Goal: Information Seeking & Learning: Check status

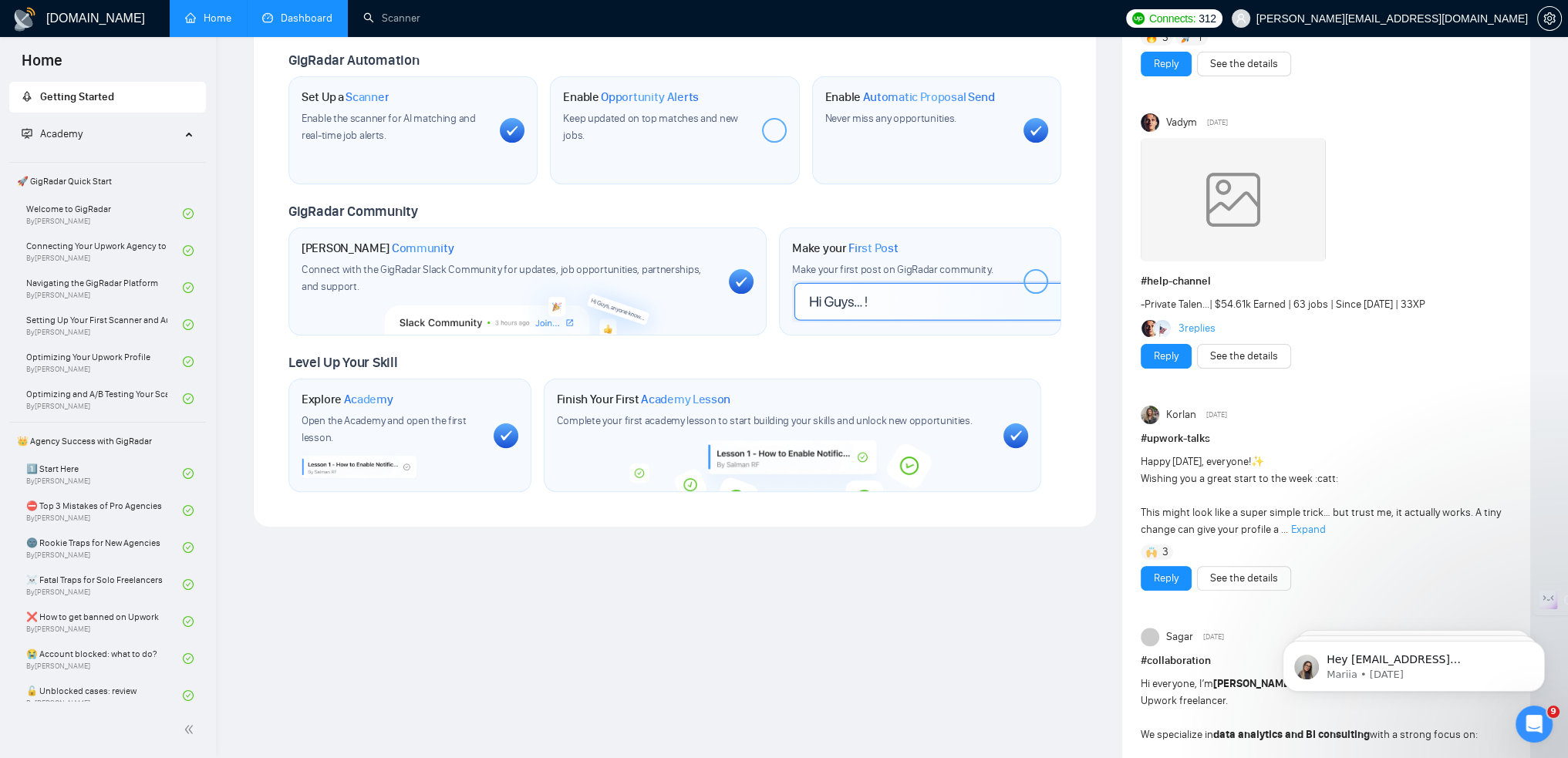
click at [278, 21] on link "Dashboard" at bounding box center [297, 18] width 70 height 13
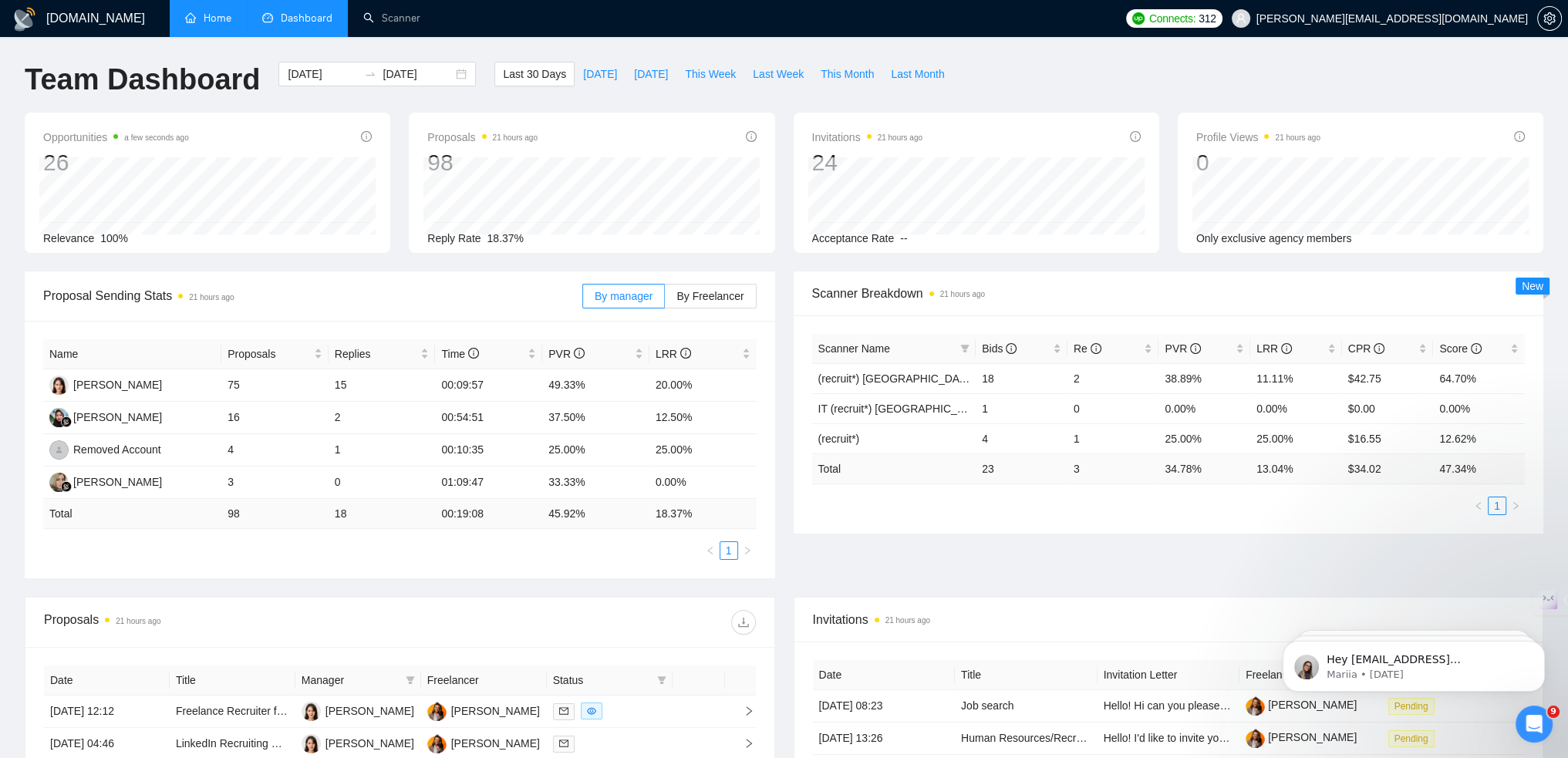
click at [211, 15] on link "Home" at bounding box center [208, 18] width 46 height 13
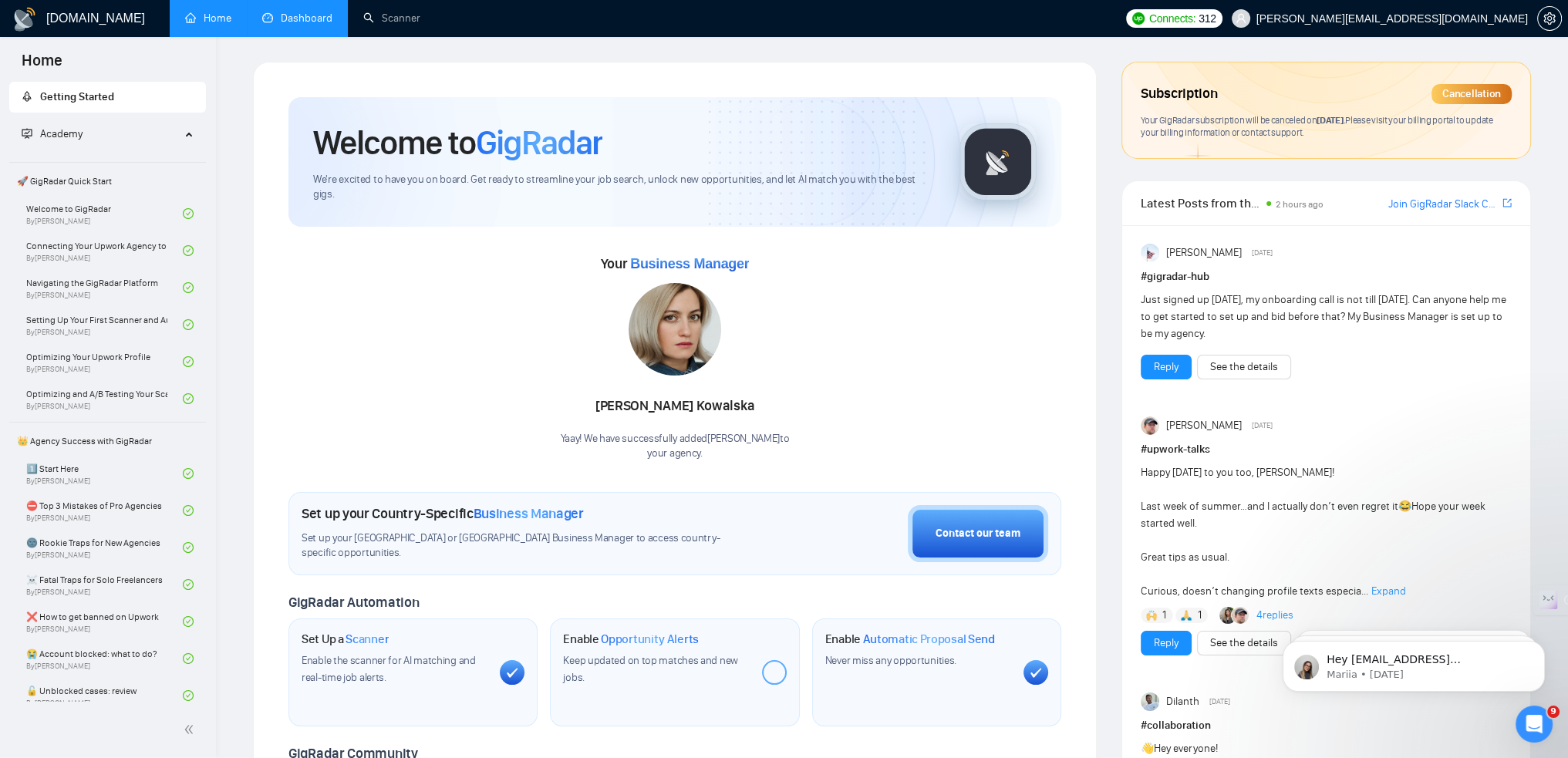
click at [280, 24] on link "Dashboard" at bounding box center [297, 18] width 70 height 13
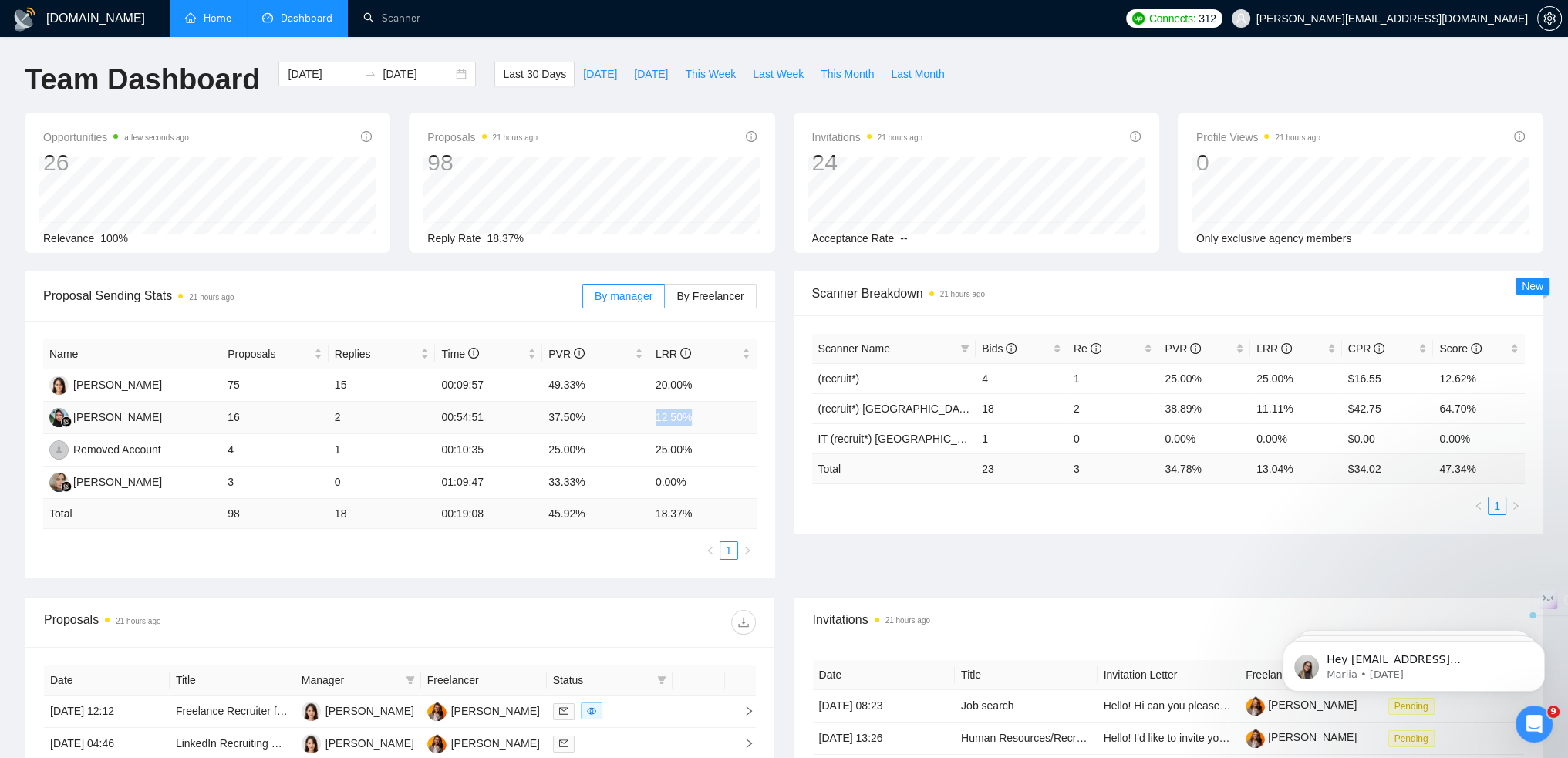
drag, startPoint x: 687, startPoint y: 419, endPoint x: 610, endPoint y: 417, distance: 77.0
click at [611, 417] on tr "[PERSON_NAME] 16 2 00:54:51 37.50% 12.50%" at bounding box center [399, 418] width 713 height 32
click at [514, 466] on td "01:09:47" at bounding box center [489, 482] width 107 height 32
drag, startPoint x: 187, startPoint y: 484, endPoint x: 698, endPoint y: 490, distance: 511.0
click at [698, 490] on tr "[PERSON_NAME] 3 0 01:09:47 33.33% 0.00%" at bounding box center [399, 482] width 713 height 32
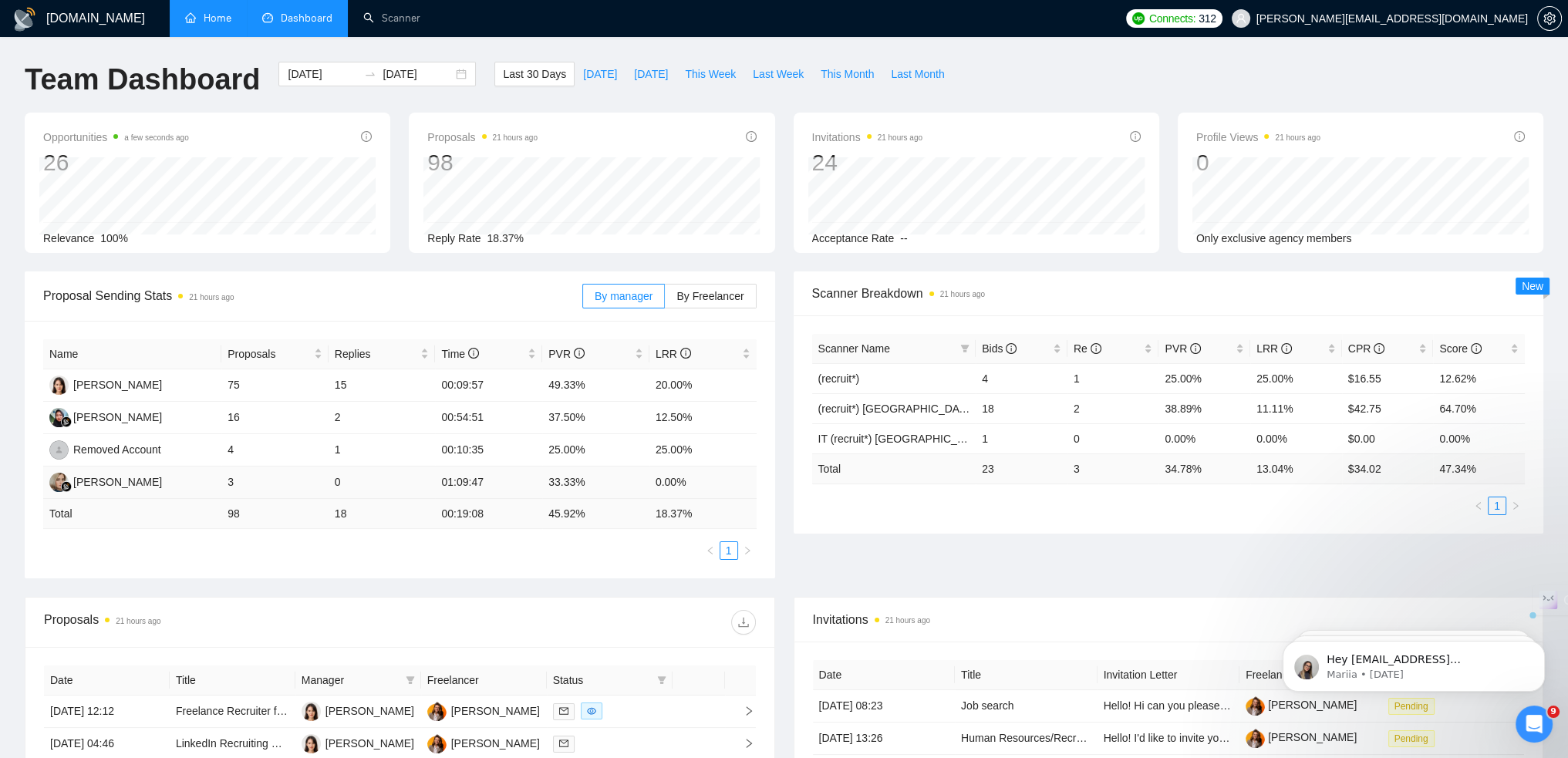
click at [698, 490] on td "0.00%" at bounding box center [703, 482] width 107 height 32
drag, startPoint x: 699, startPoint y: 413, endPoint x: 170, endPoint y: 426, distance: 529.2
click at [170, 426] on tr "[PERSON_NAME] 16 2 00:54:51 37.50% 12.50%" at bounding box center [399, 418] width 713 height 32
click at [739, 514] on td "18.37 %" at bounding box center [703, 514] width 107 height 30
drag, startPoint x: 551, startPoint y: 419, endPoint x: 694, endPoint y: 413, distance: 143.1
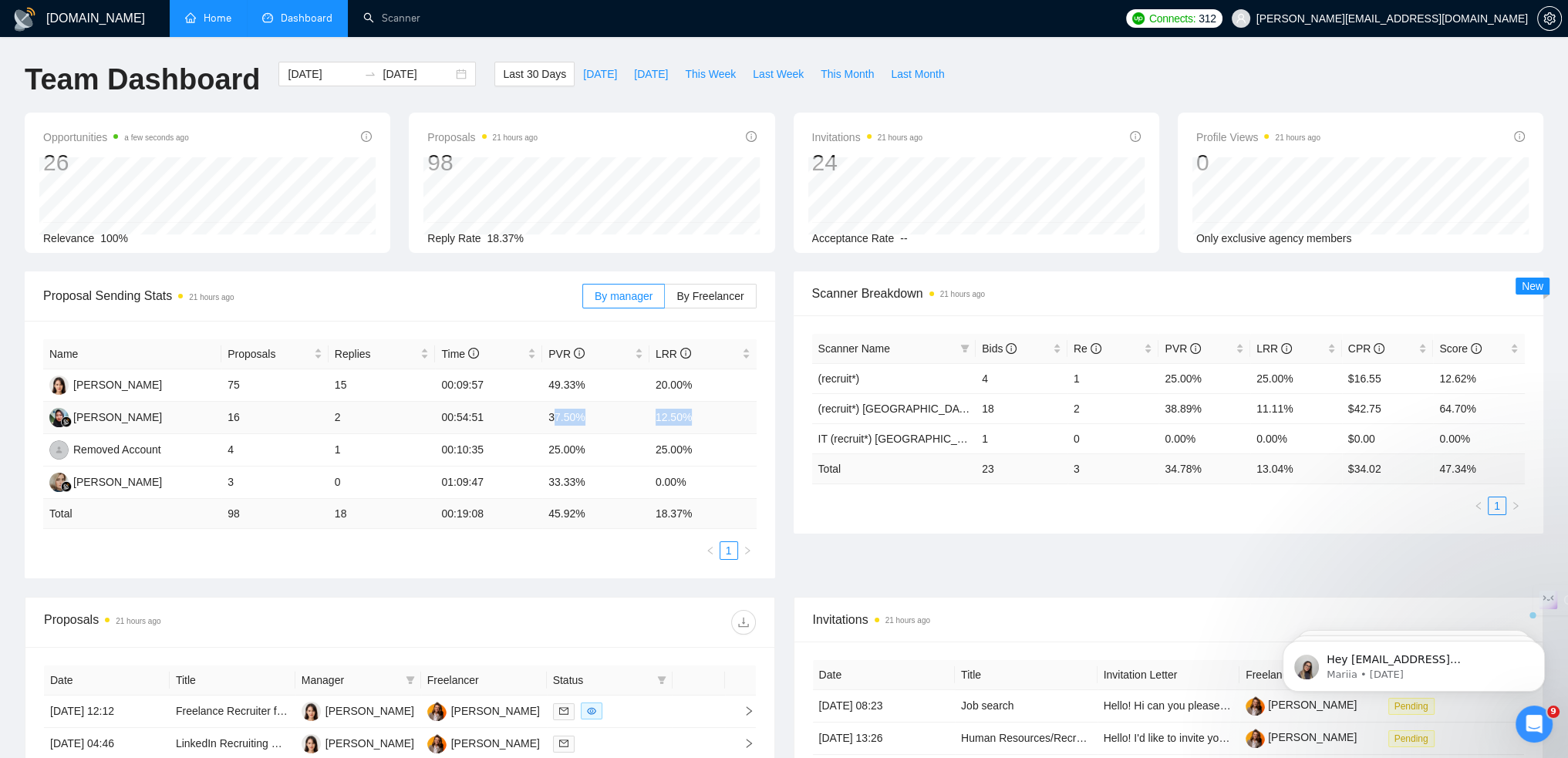
click at [694, 413] on tr "[PERSON_NAME] 16 2 00:54:51 37.50% 12.50%" at bounding box center [399, 418] width 713 height 32
click at [694, 413] on td "12.50%" at bounding box center [703, 418] width 107 height 32
drag, startPoint x: 694, startPoint y: 413, endPoint x: 535, endPoint y: 376, distance: 163.2
click at [535, 376] on tbody "[PERSON_NAME] 75 15 00:09:57 49.33% 20.00% [PERSON_NAME] 16 2 00:54:51 37.50% 1…" at bounding box center [399, 434] width 713 height 130
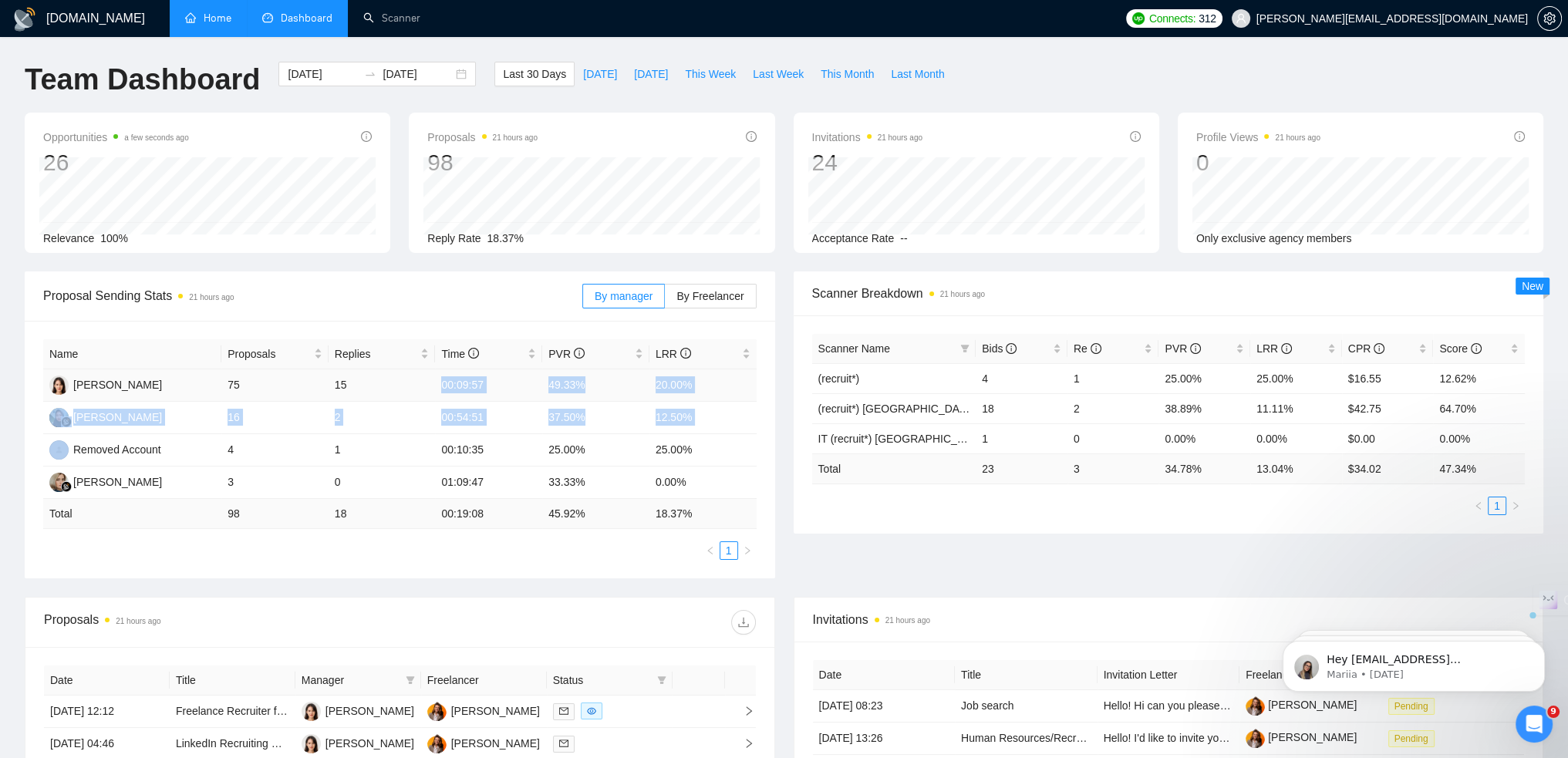
click at [568, 385] on td "49.33%" at bounding box center [596, 385] width 107 height 32
